Goal: Transaction & Acquisition: Download file/media

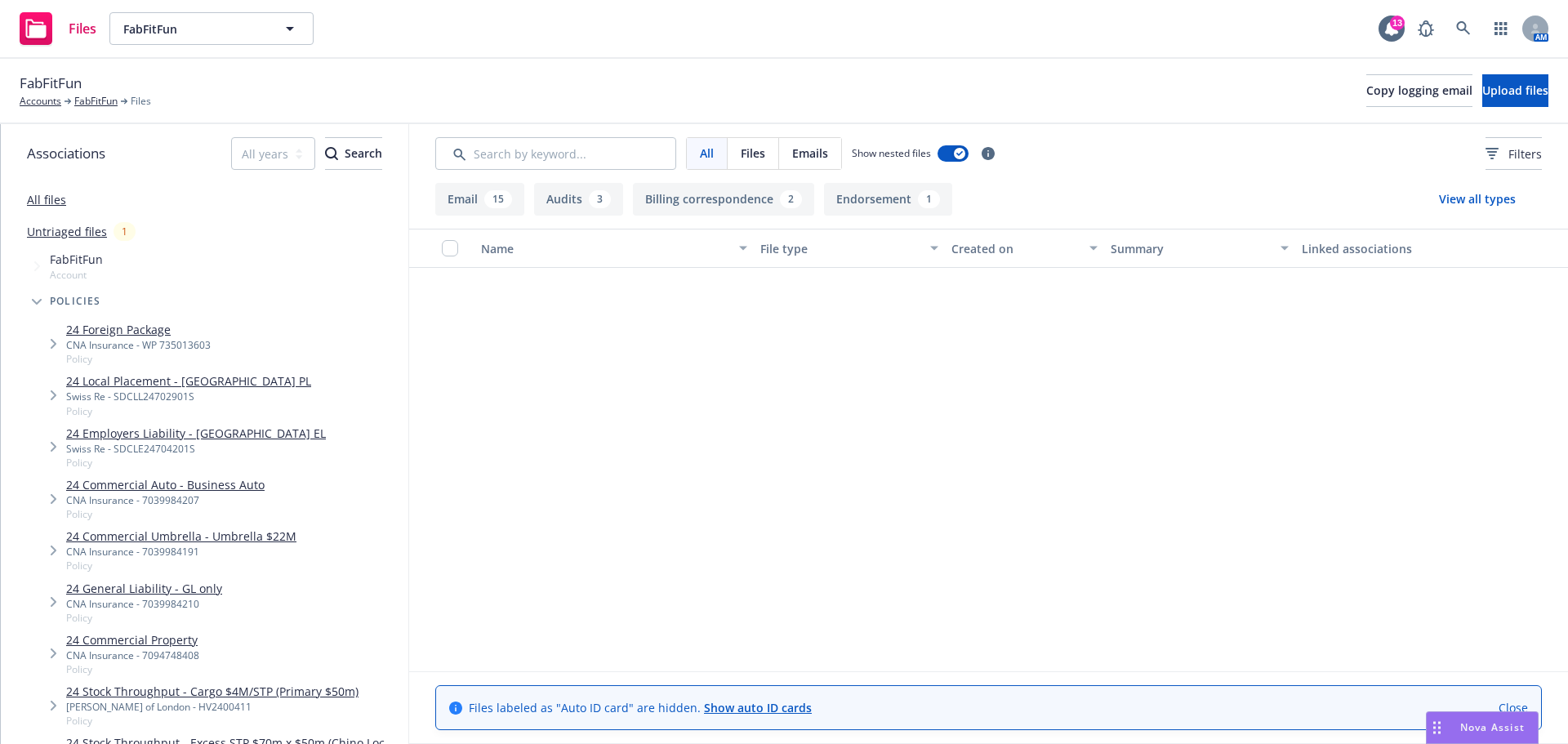
scroll to position [1111, 0]
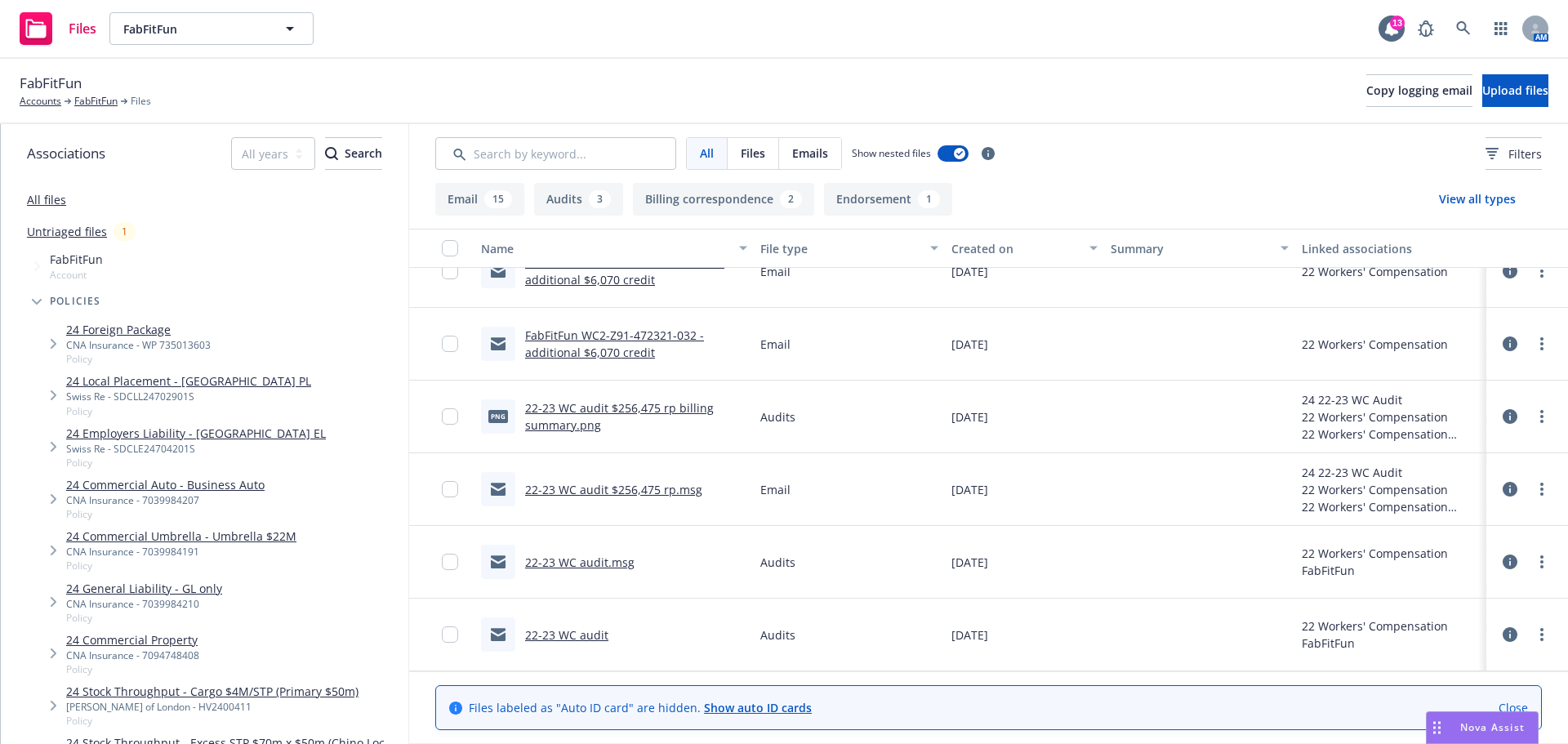
click at [579, 489] on link "22-23 WC audit $256,475 rp.msg" at bounding box center [614, 490] width 177 height 16
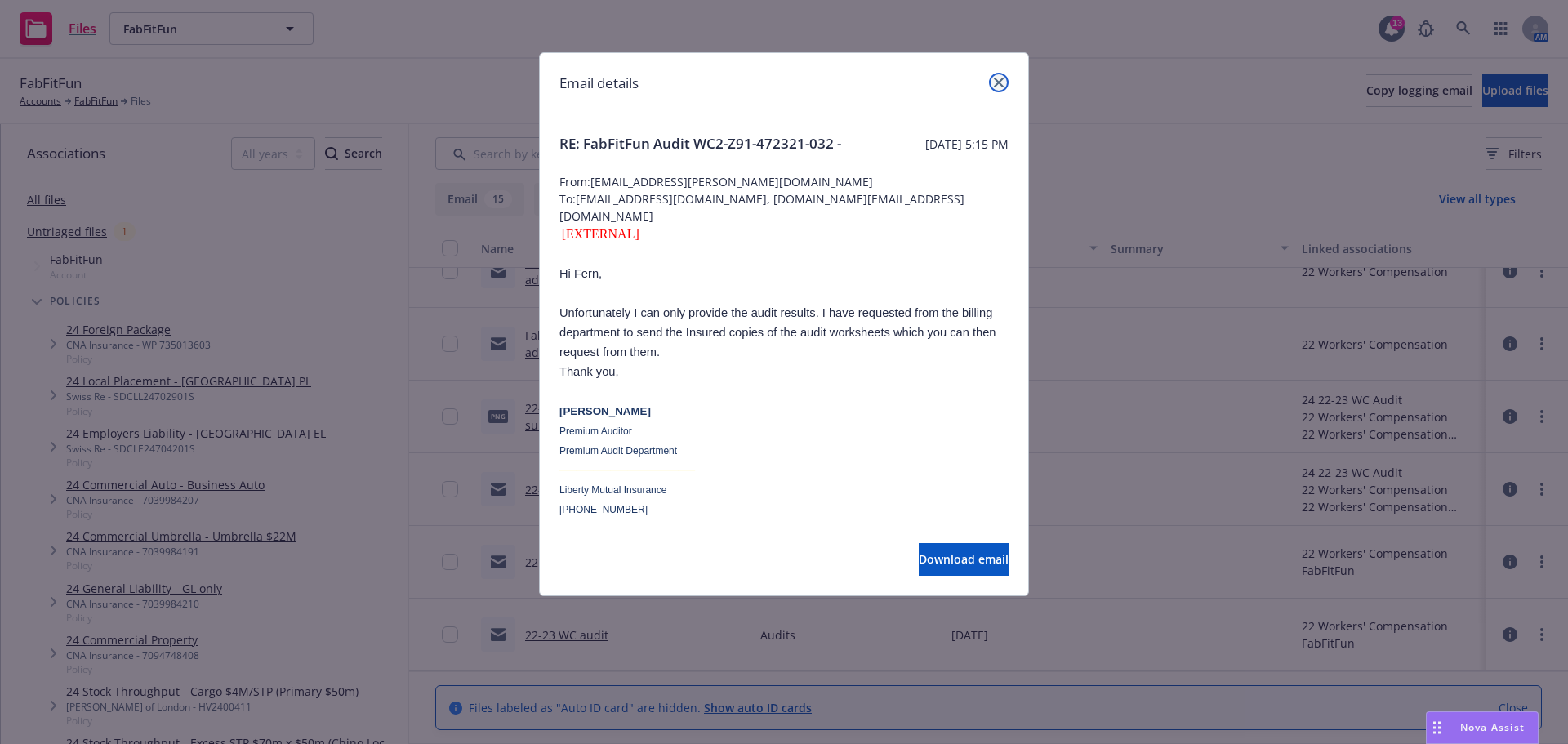
click at [994, 84] on icon "close" at bounding box center [998, 82] width 10 height 10
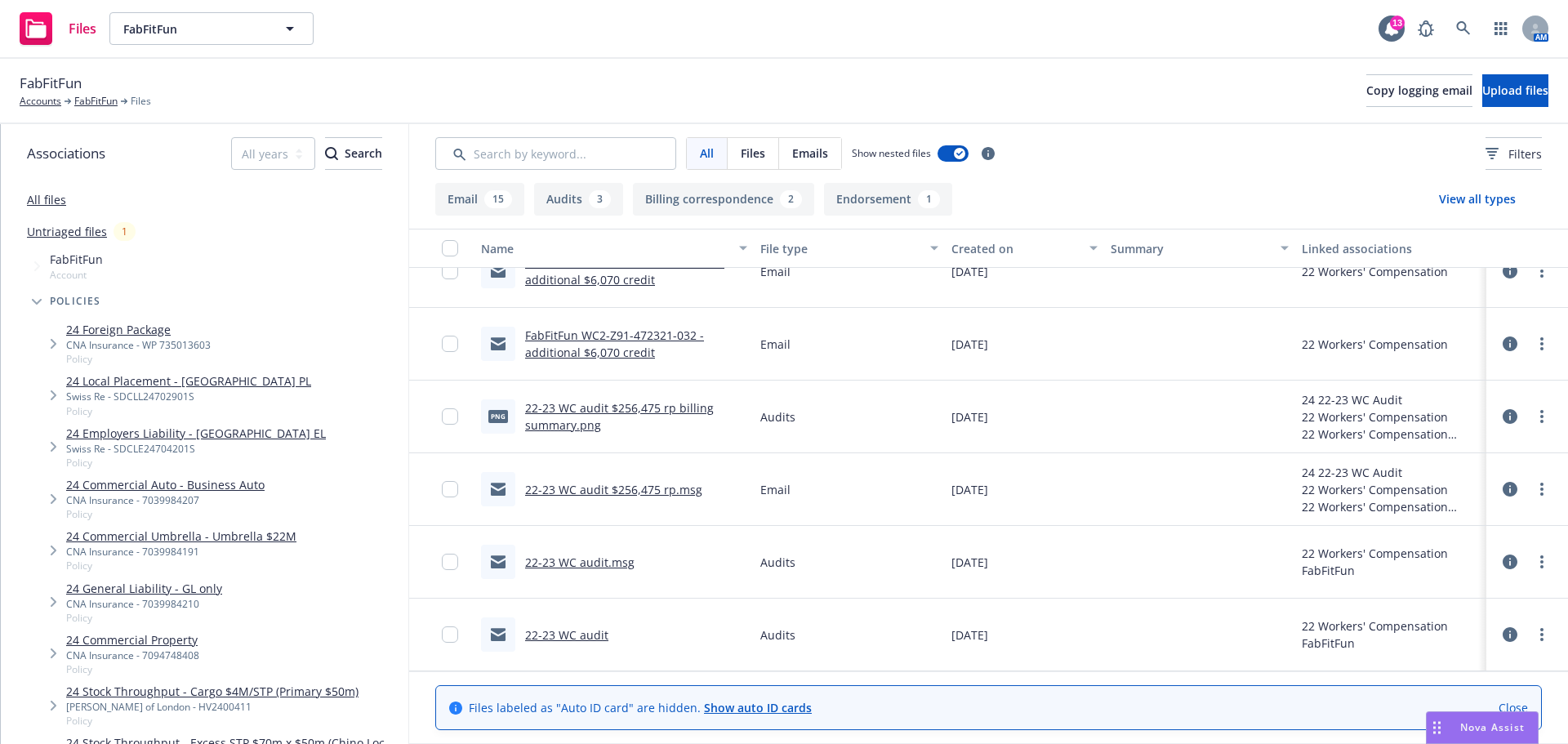
click at [583, 563] on link "22-23 WC audit.msg" at bounding box center [579, 563] width 110 height 16
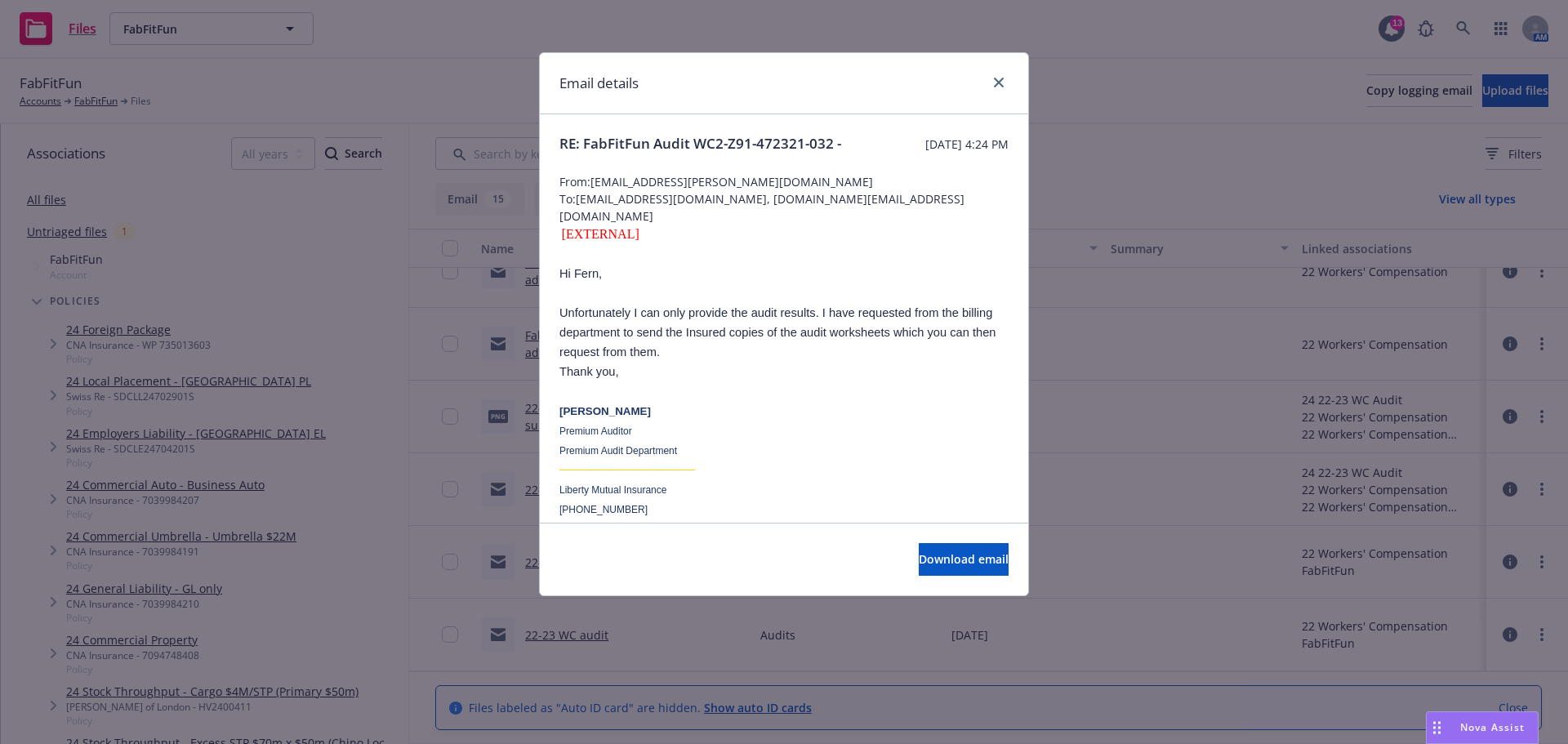
click at [992, 91] on div at bounding box center [996, 83] width 26 height 21
click at [996, 87] on icon "close" at bounding box center [998, 82] width 10 height 10
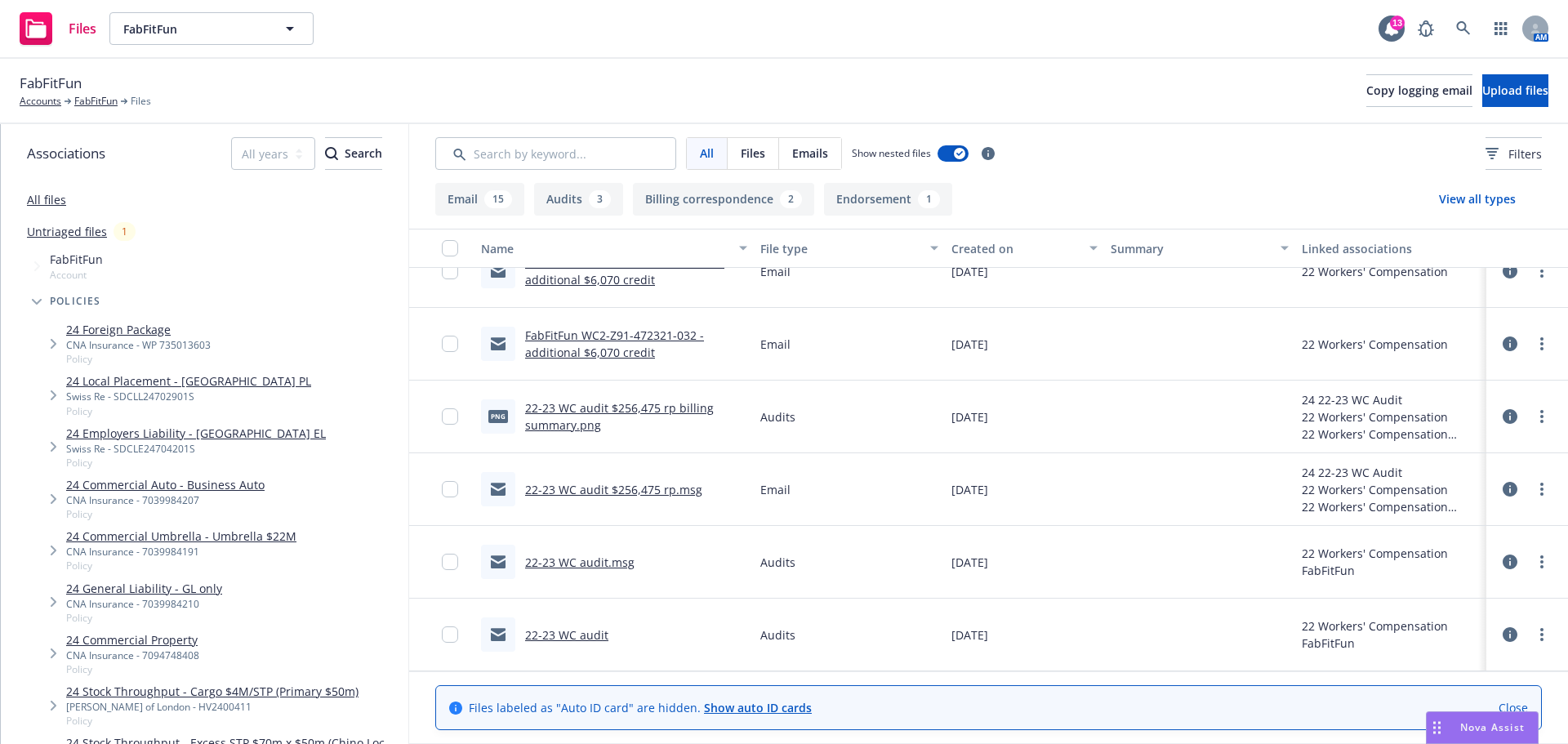
click at [581, 636] on link "22-23 WC audit" at bounding box center [566, 634] width 83 height 16
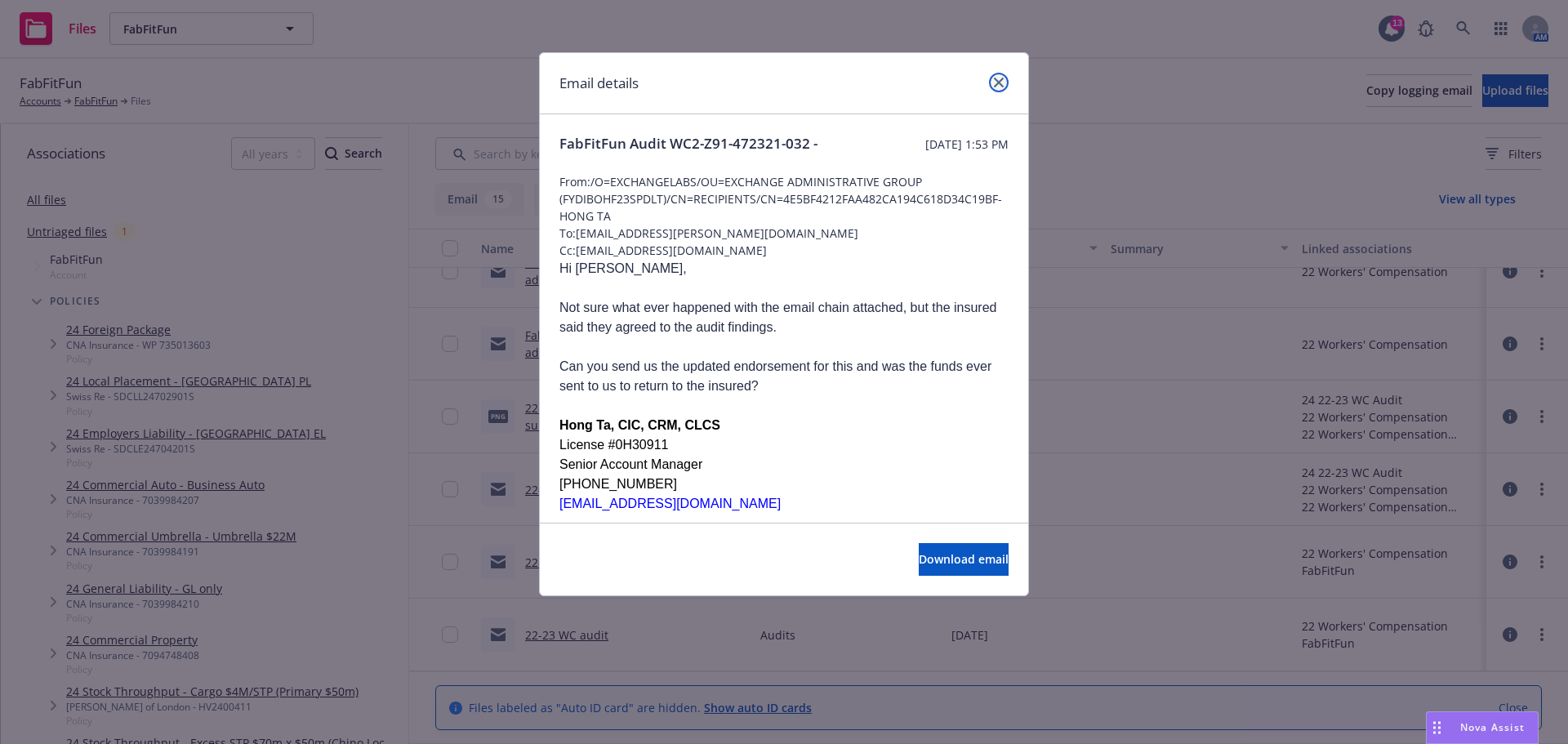
click at [1002, 76] on link "close" at bounding box center [998, 82] width 19 height 19
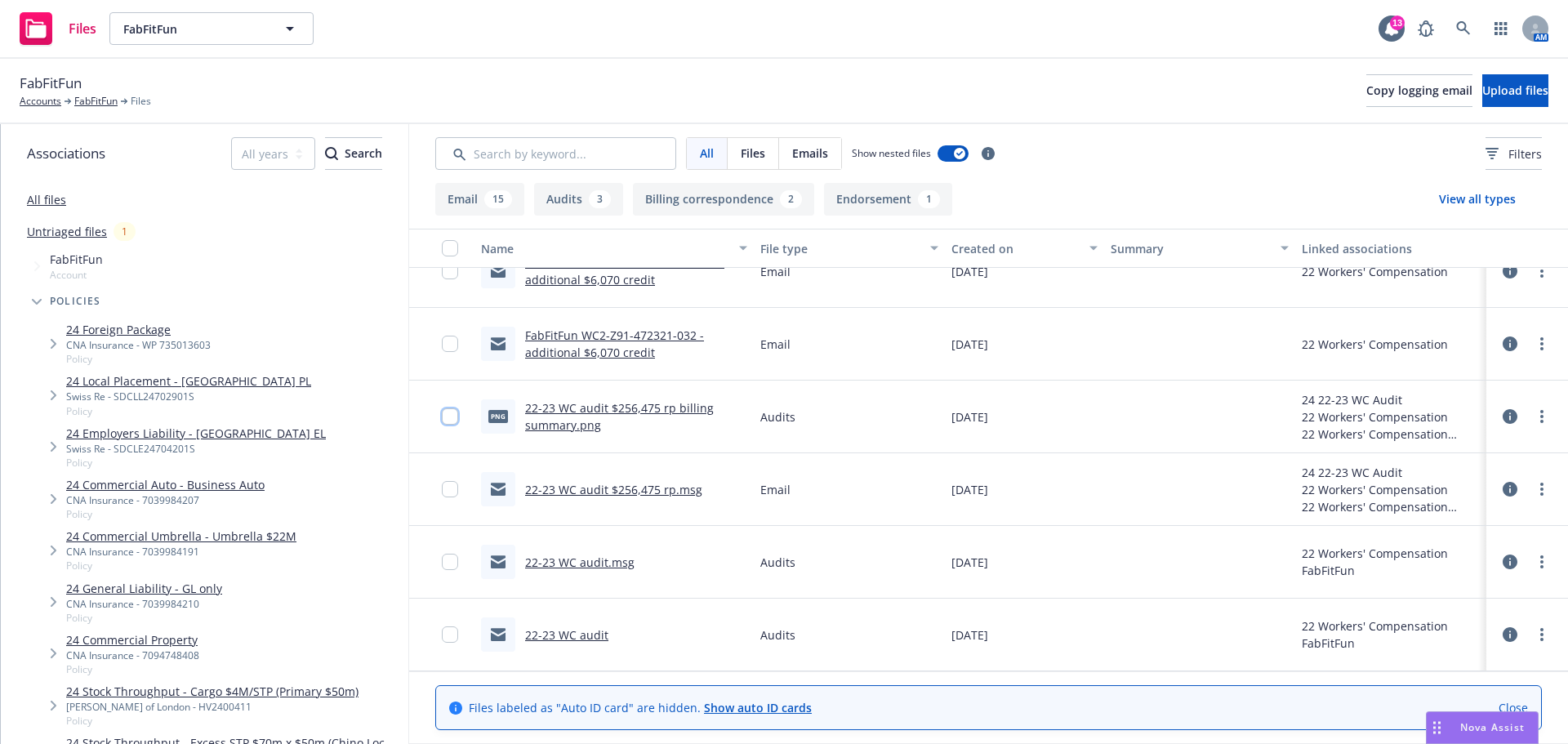
click at [448, 415] on input "checkbox" at bounding box center [450, 416] width 17 height 17
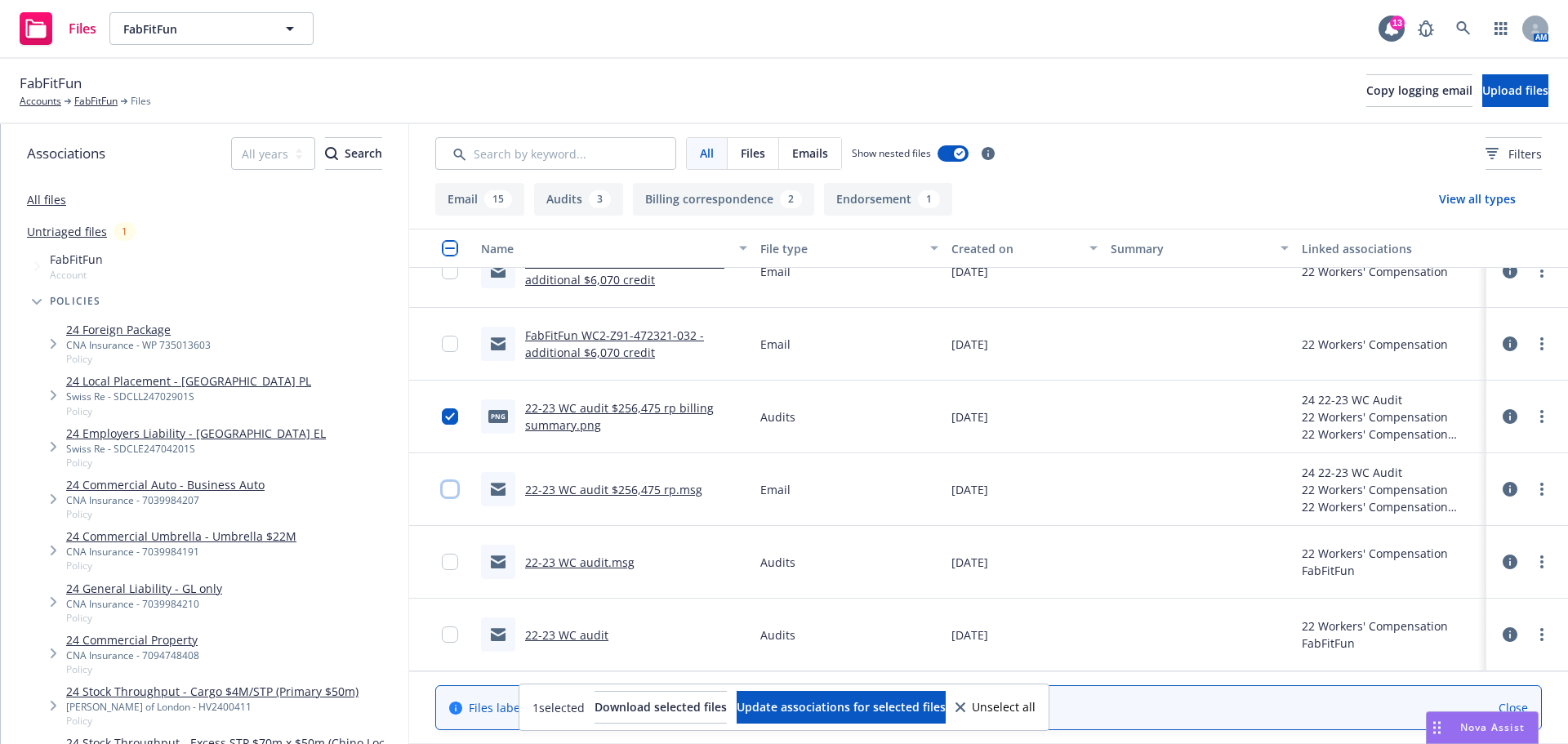
click at [448, 483] on input "checkbox" at bounding box center [450, 489] width 17 height 17
click at [1540, 418] on icon "more" at bounding box center [1542, 416] width 4 height 13
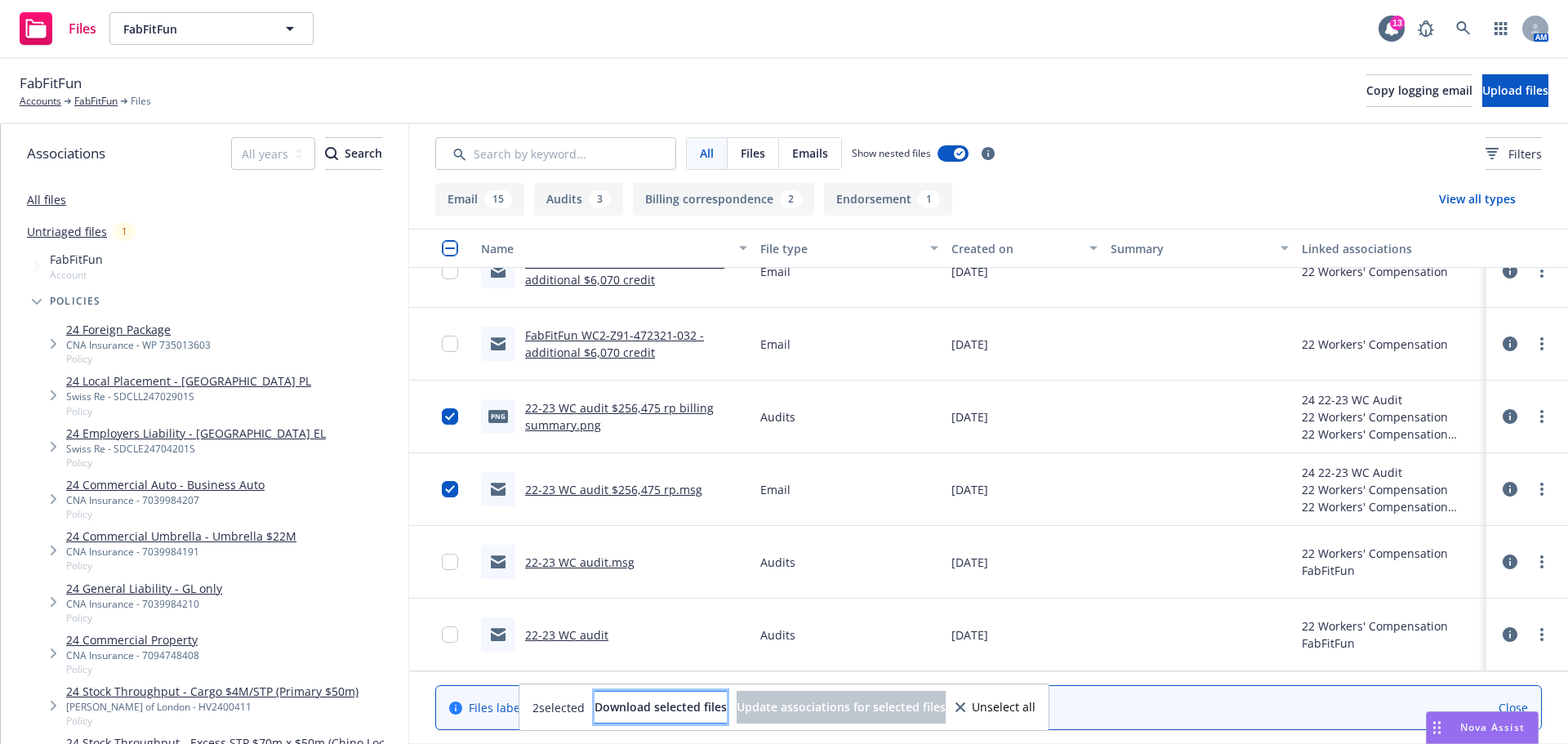
click at [610, 702] on span "Download selected files" at bounding box center [660, 706] width 132 height 16
click at [446, 416] on input "checkbox" at bounding box center [450, 416] width 17 height 17
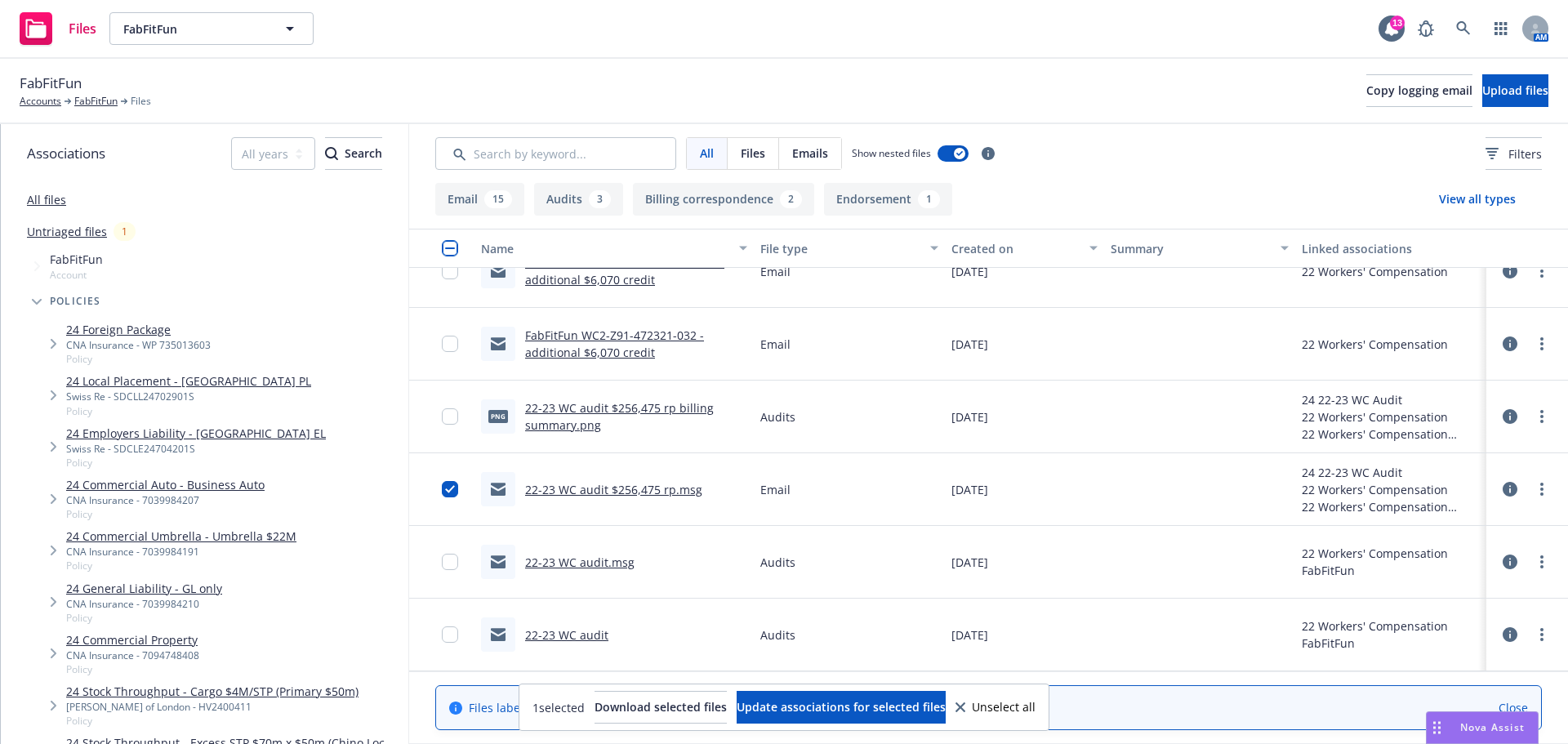
click at [574, 416] on div "22-23 WC audit $256,475 rp billing summary.png" at bounding box center [635, 416] width 222 height 34
click at [559, 430] on div "22-23 WC audit $256,475 rp billing summary.png" at bounding box center [635, 416] width 222 height 34
click at [450, 485] on input "checkbox" at bounding box center [450, 489] width 17 height 17
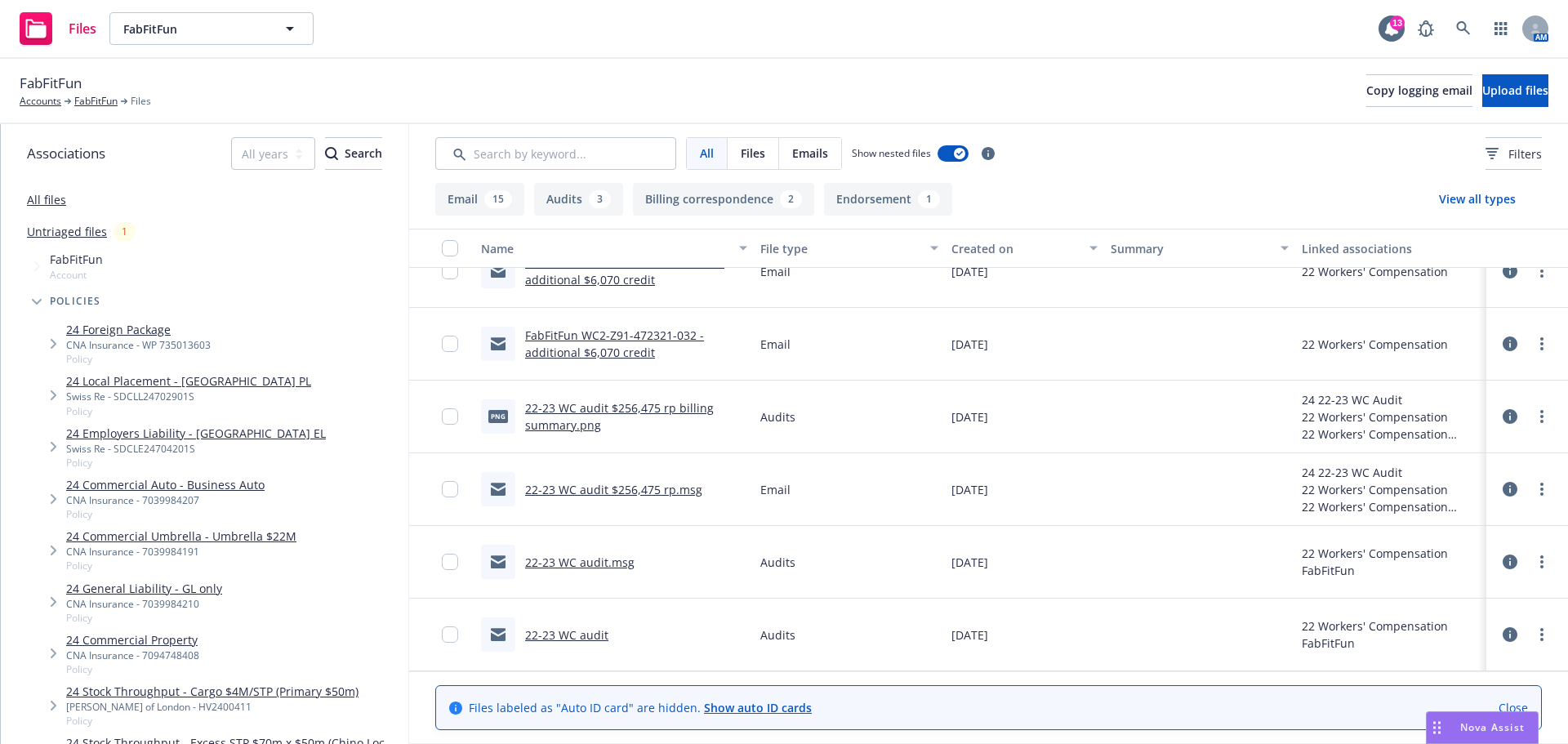
click at [562, 415] on div "22-23 WC audit $256,475 rp billing summary.png" at bounding box center [635, 416] width 222 height 34
click at [546, 423] on link "22-23 WC audit $256,475 rp billing summary.png" at bounding box center [619, 415] width 188 height 32
